Goal: Information Seeking & Learning: Understand process/instructions

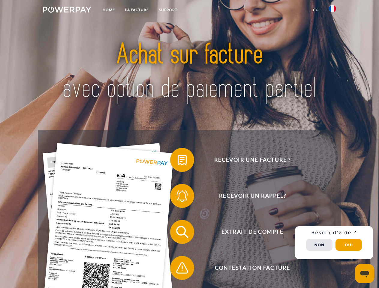
click at [67, 11] on img at bounding box center [67, 10] width 48 height 6
click at [333, 11] on img at bounding box center [332, 8] width 7 height 7
click at [316, 10] on link "CG" at bounding box center [316, 10] width 16 height 11
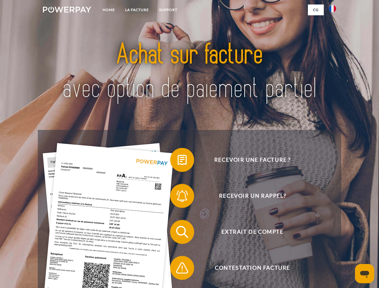
click at [178, 161] on span at bounding box center [173, 160] width 30 height 30
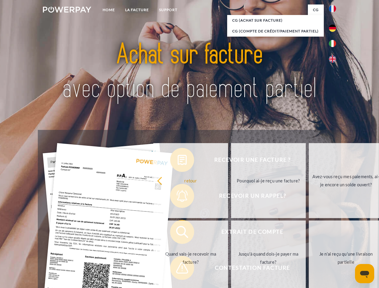
click at [231, 197] on link "Pourquoi ai-je reçu une facture?" at bounding box center [268, 180] width 75 height 75
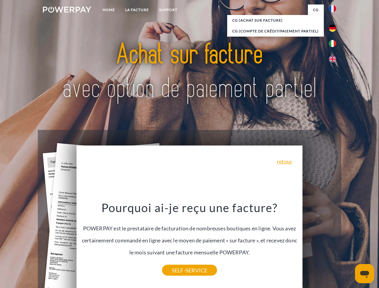
click at [178, 233] on div "Pourquoi ai-je reçu une facture? POWERPAY est le prestataire de facturation de …" at bounding box center [189, 235] width 219 height 70
click at [178, 269] on link "SELF-SERVICE" at bounding box center [189, 270] width 55 height 11
click at [334, 243] on div "Recevoir une facture ? Recevoir un rappel? Extrait de compte retour" at bounding box center [189, 250] width 303 height 240
click at [319, 244] on span "Extrait de compte" at bounding box center [252, 232] width 147 height 24
click at [349, 245] on header "Home LA FACTURE Support" at bounding box center [189, 207] width 379 height 414
